Goal: Information Seeking & Learning: Learn about a topic

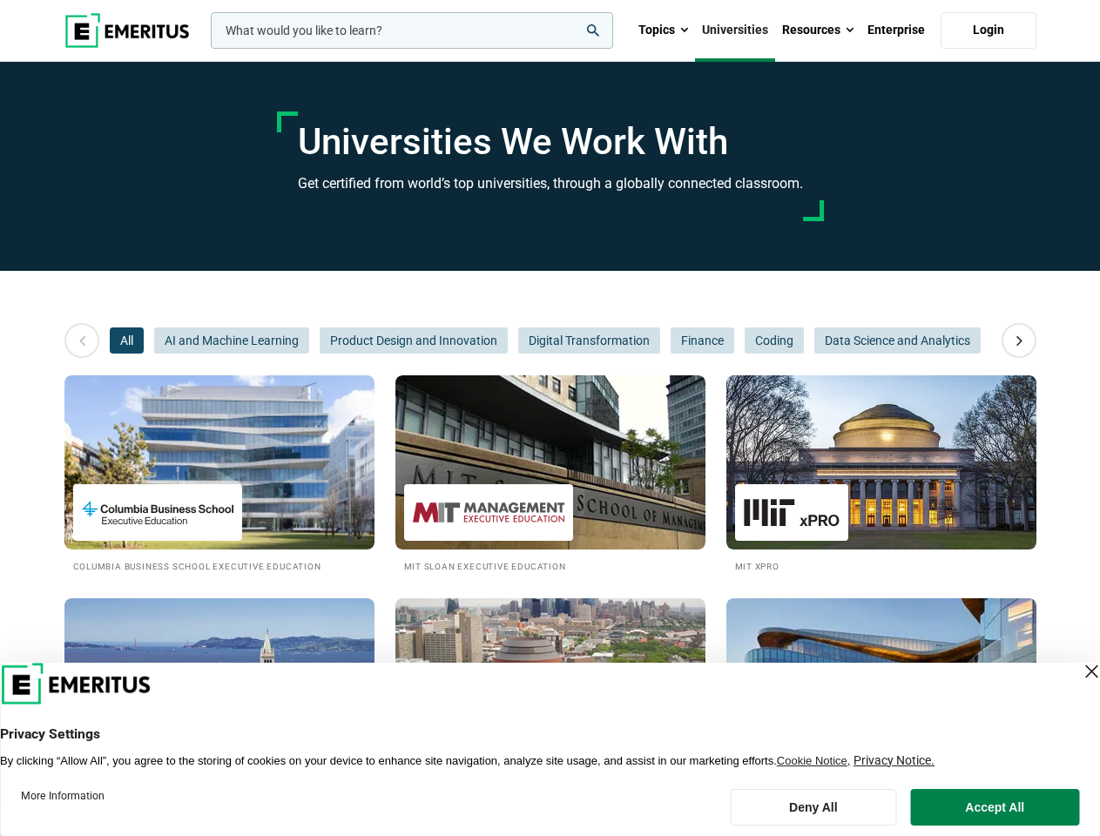
click at [412, 30] on input "woocommerce-product-search-field-0" at bounding box center [412, 30] width 402 height 37
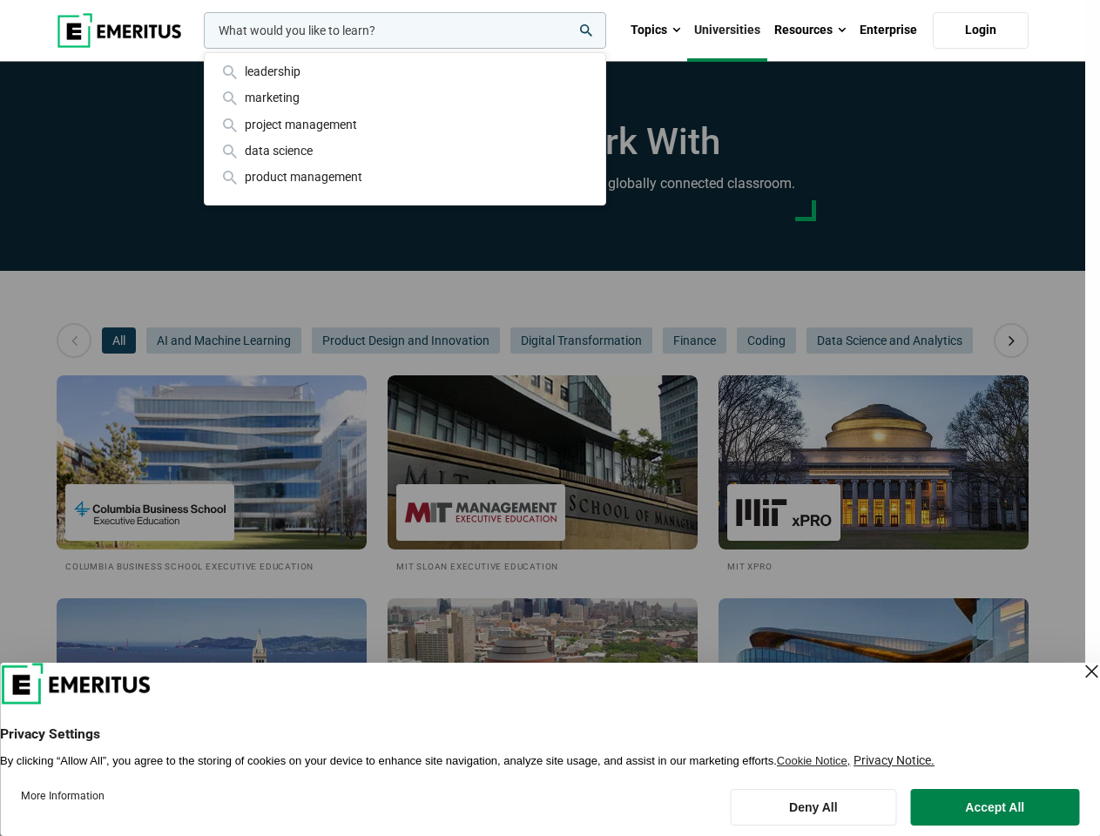
click at [817, 30] on link "Resources" at bounding box center [809, 30] width 85 height 61
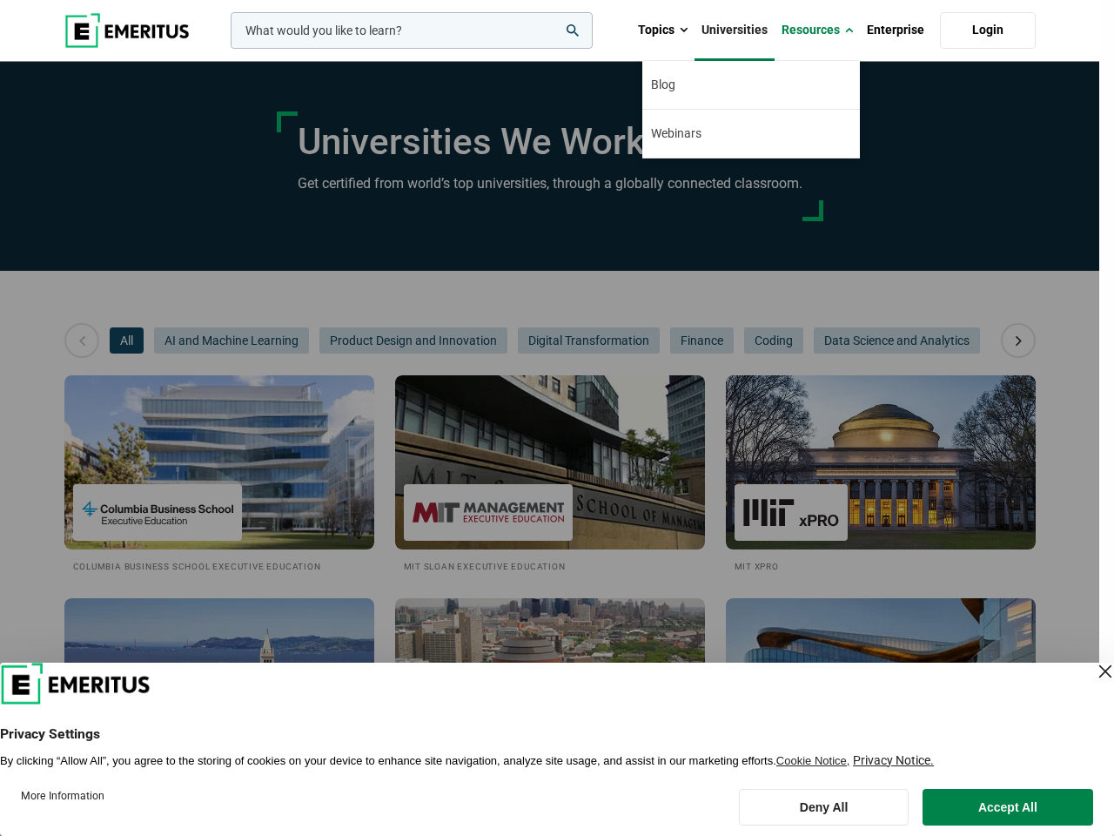
click at [227, 49] on div "leadership marketing project management data science product management" at bounding box center [410, 30] width 366 height 37
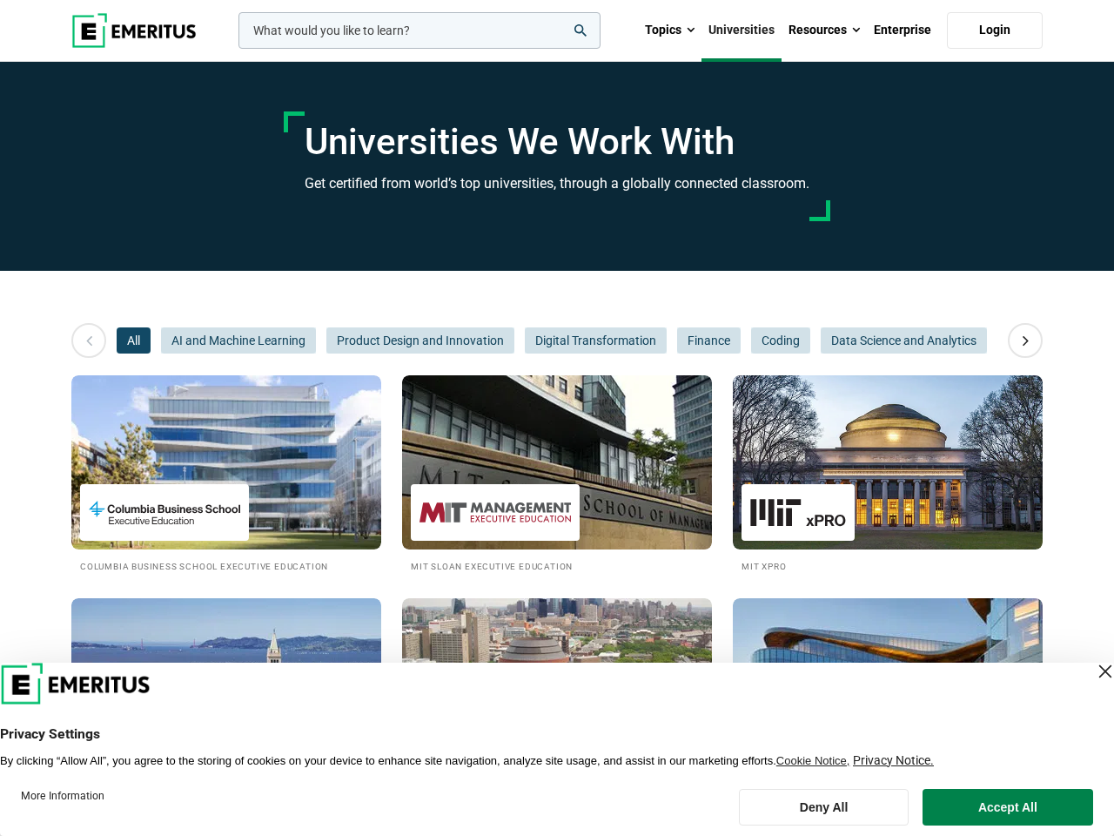
click at [1019, 340] on icon at bounding box center [1026, 340] width 30 height 31
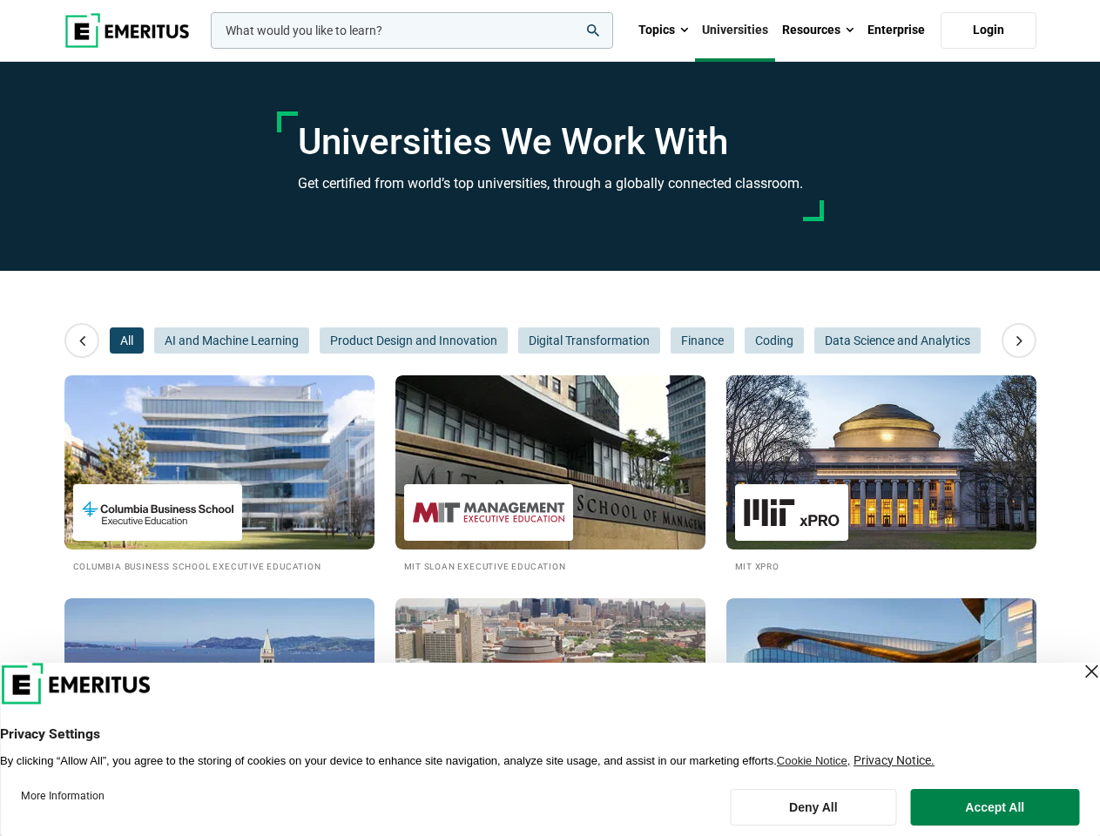
click at [126, 340] on div "All AI and Machine Learning Product Design and Innovation Digital Transformatio…" at bounding box center [550, 340] width 881 height 26
click at [320, 340] on span "Product Design and Innovation" at bounding box center [414, 340] width 188 height 26
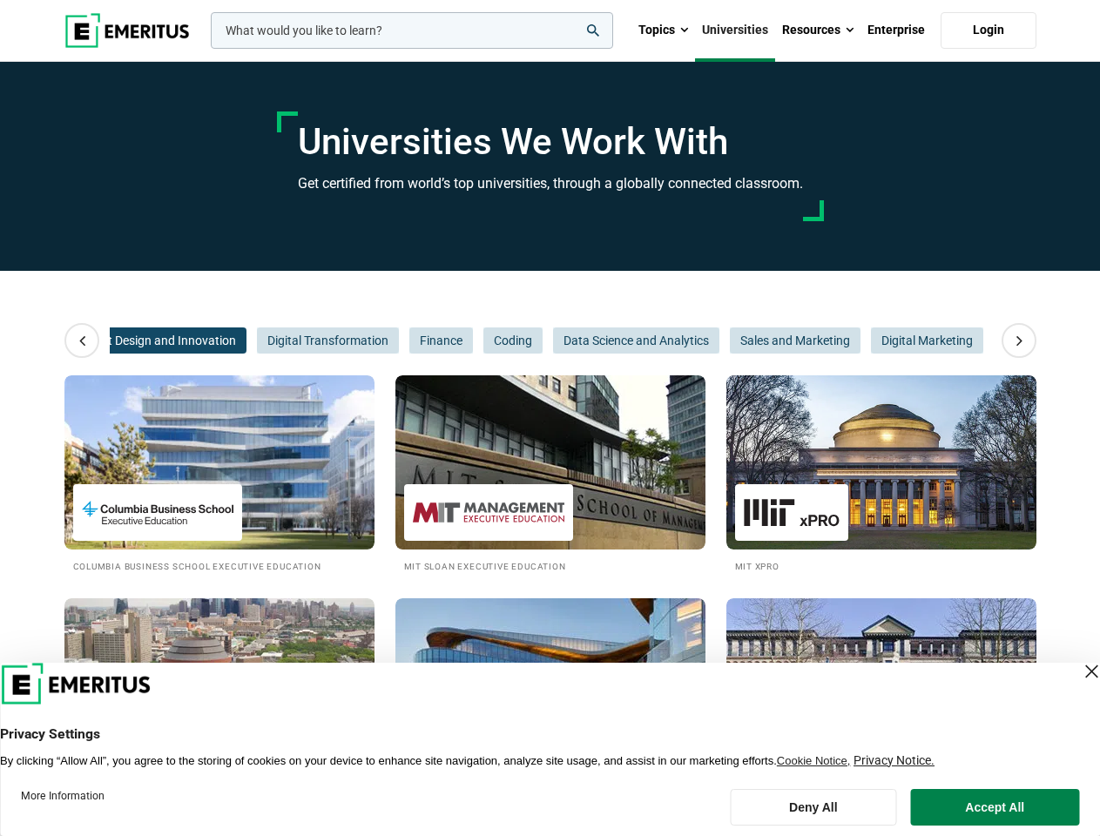
click at [414, 340] on span "Finance" at bounding box center [441, 340] width 64 height 26
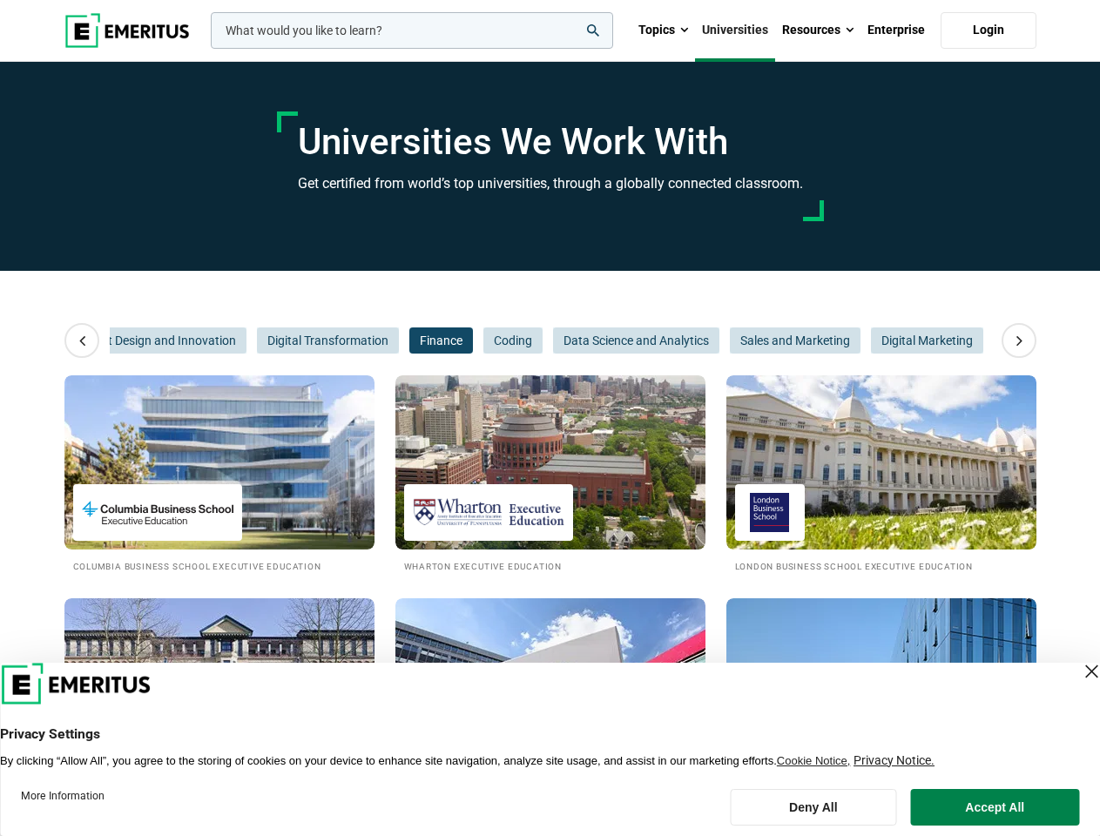
click at [588, 340] on span "Data Science and Analytics" at bounding box center [636, 340] width 166 height 26
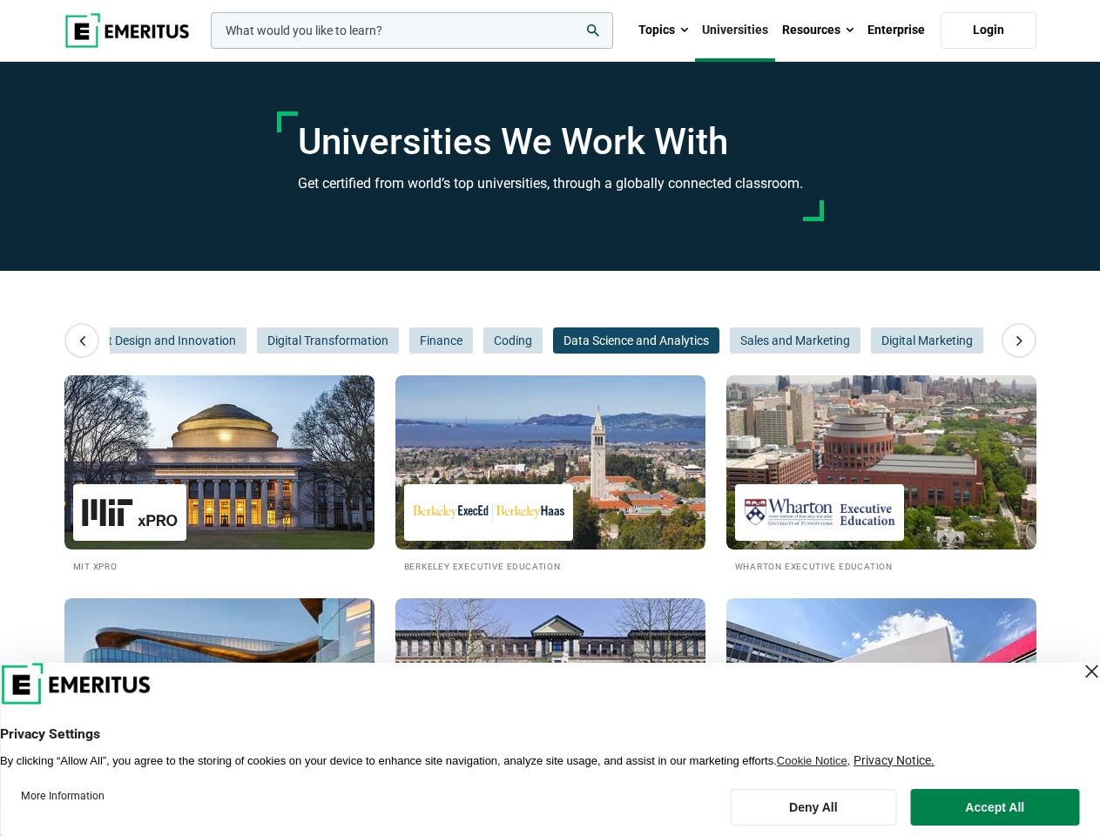
click at [701, 340] on span "Data Science and Analytics" at bounding box center [636, 340] width 166 height 26
click at [773, 340] on span "Sales and Marketing" at bounding box center [795, 340] width 131 height 26
